Goal: Information Seeking & Learning: Check status

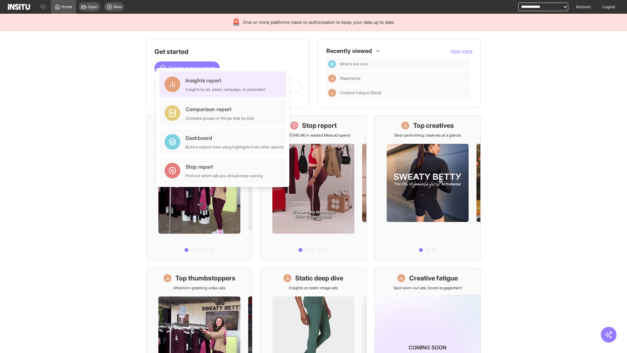
click at [224, 84] on div "Insights report Insights by ad, adset, campaign, or placement" at bounding box center [225, 84] width 80 height 16
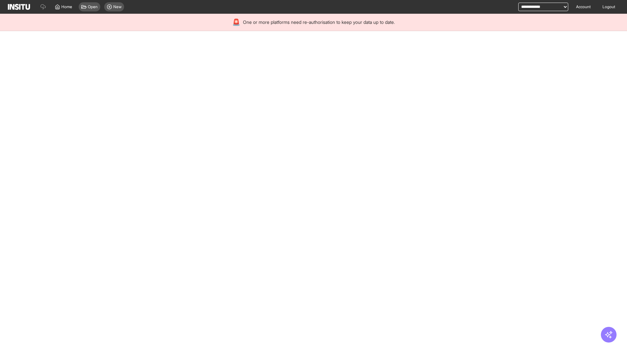
select select "**"
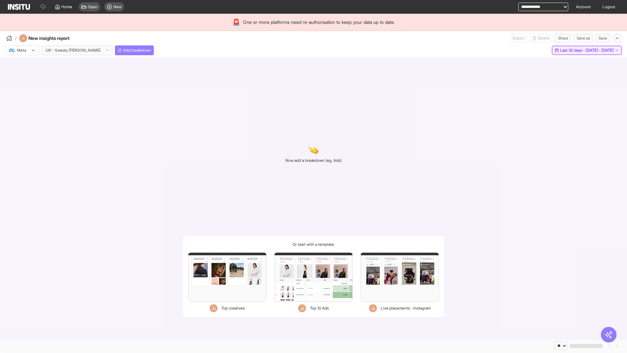
click at [573, 50] on span "Last 30 days - [DATE] - [DATE]" at bounding box center [587, 50] width 54 height 5
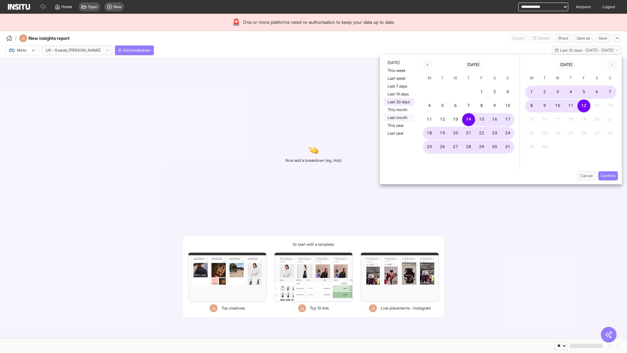
click at [398, 118] on button "Last month" at bounding box center [399, 118] width 30 height 8
